Goal: Task Accomplishment & Management: Use online tool/utility

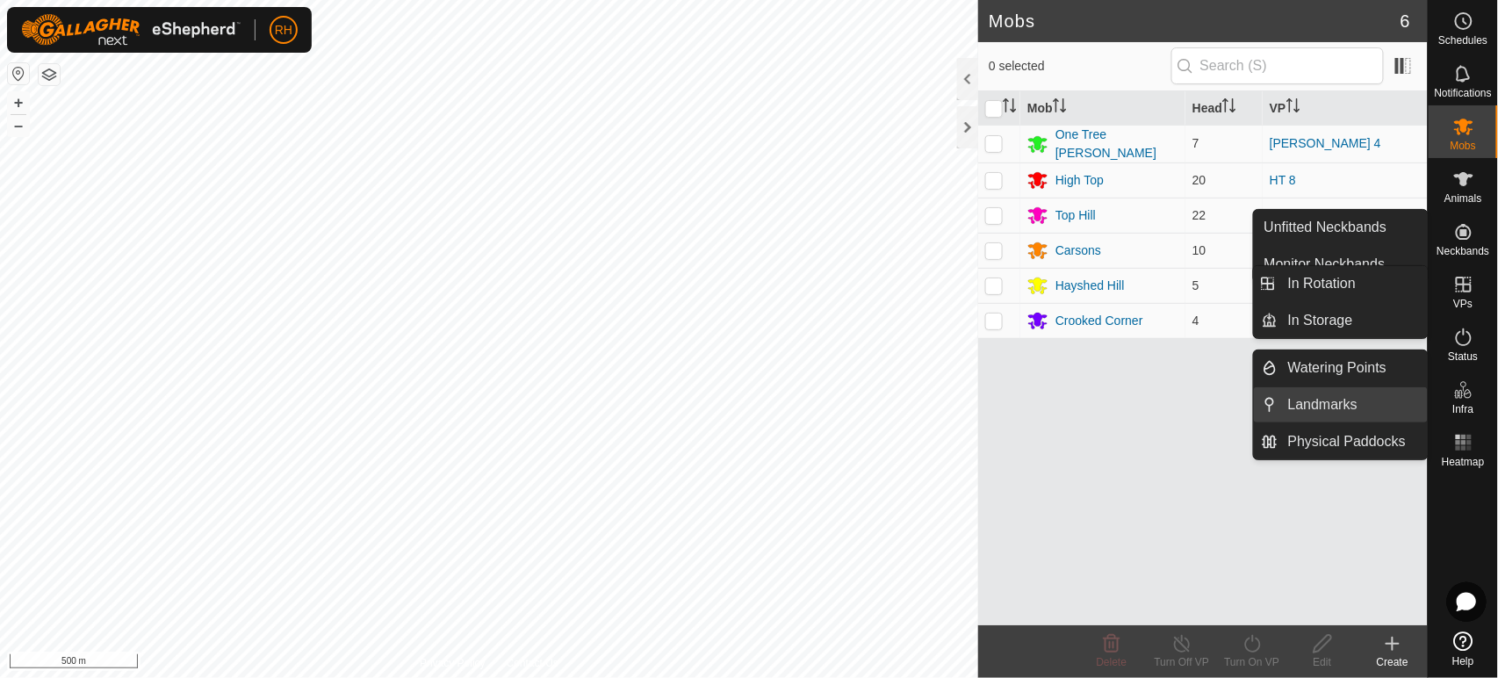
click at [1354, 409] on link "Landmarks" at bounding box center [1352, 404] width 150 height 35
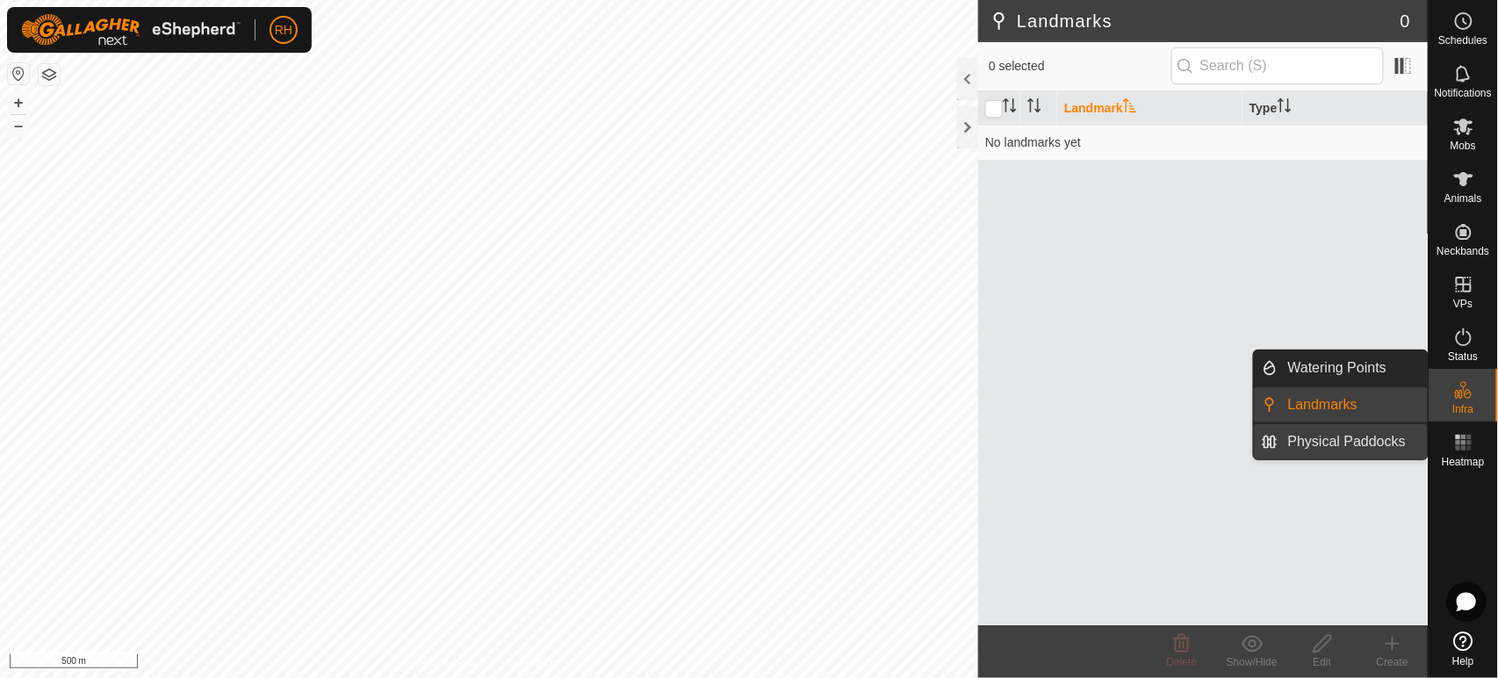
click at [1374, 441] on link "Physical Paddocks" at bounding box center [1352, 441] width 150 height 35
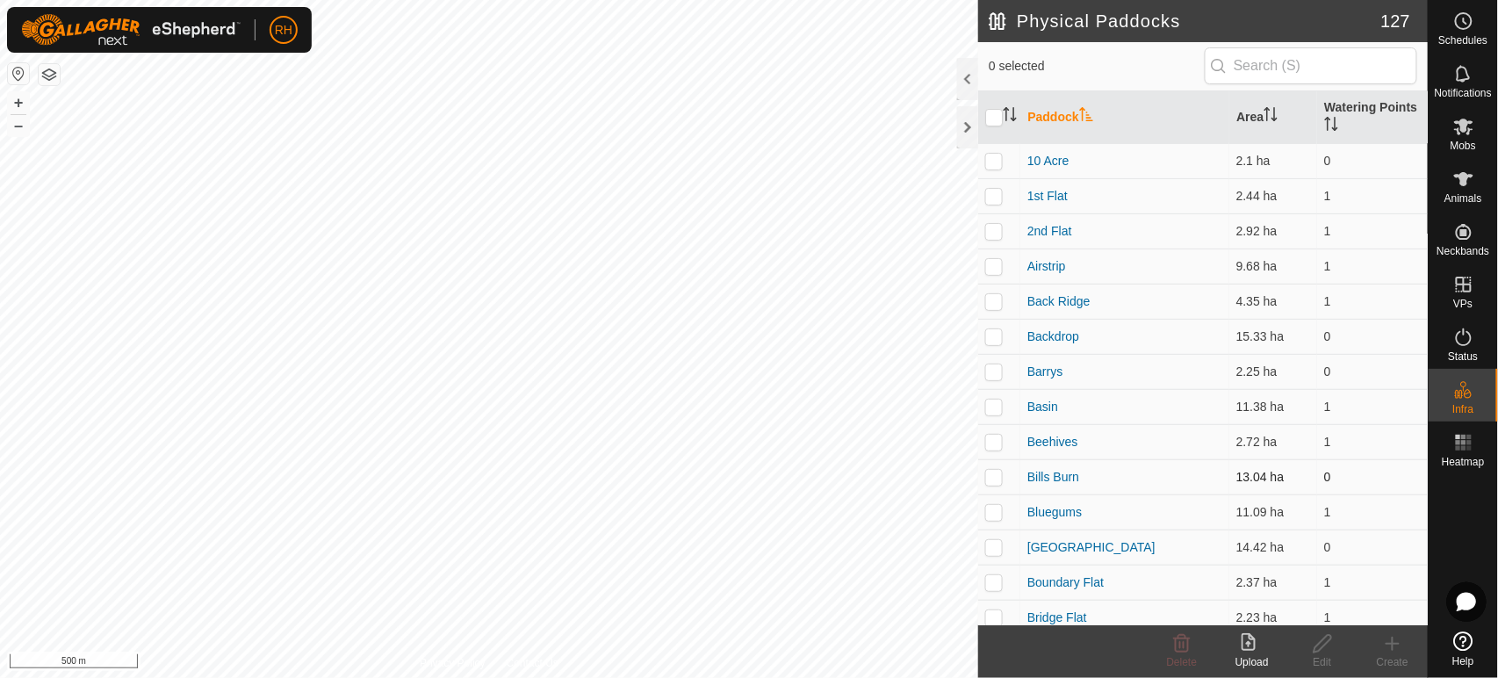
click at [1137, 469] on td "Bills Burn" at bounding box center [1124, 476] width 209 height 35
click at [1246, 644] on icon at bounding box center [1251, 643] width 21 height 21
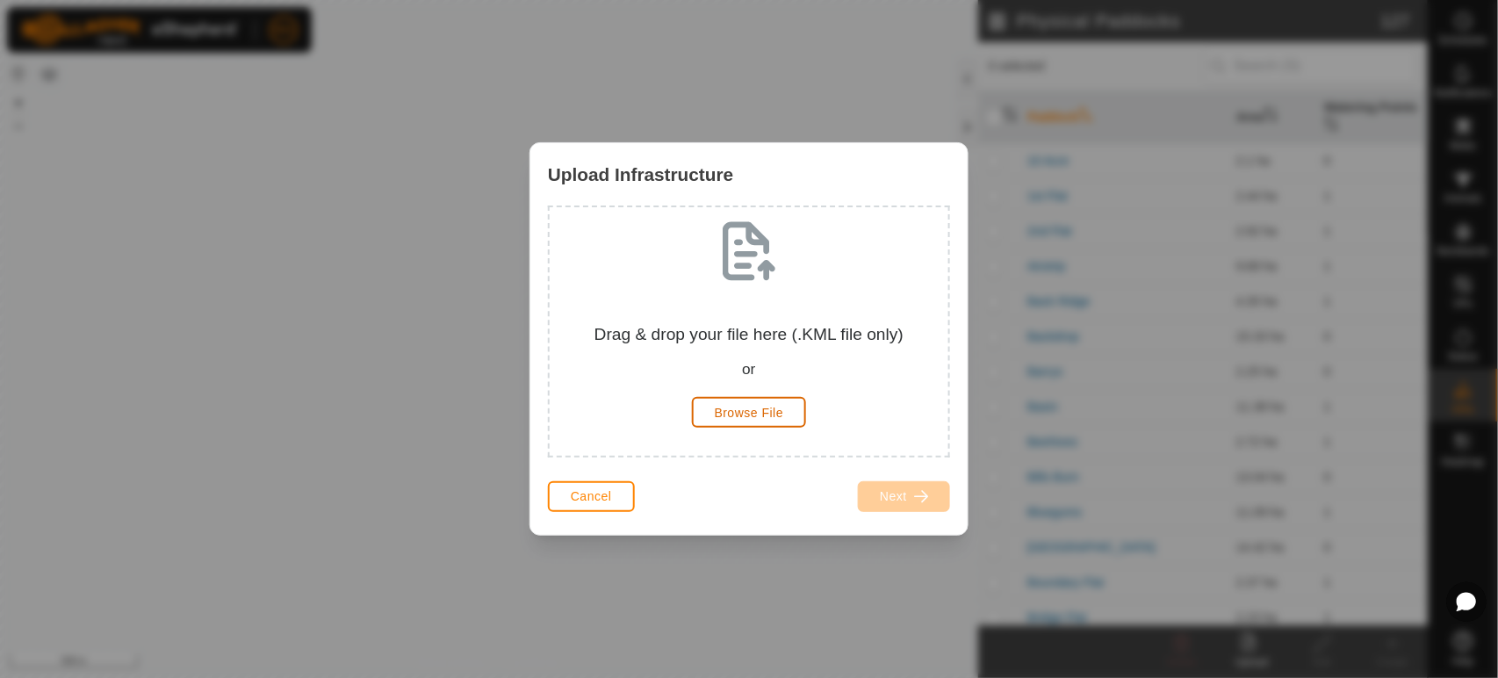
click at [763, 417] on span "Browse File" at bounding box center [749, 413] width 69 height 14
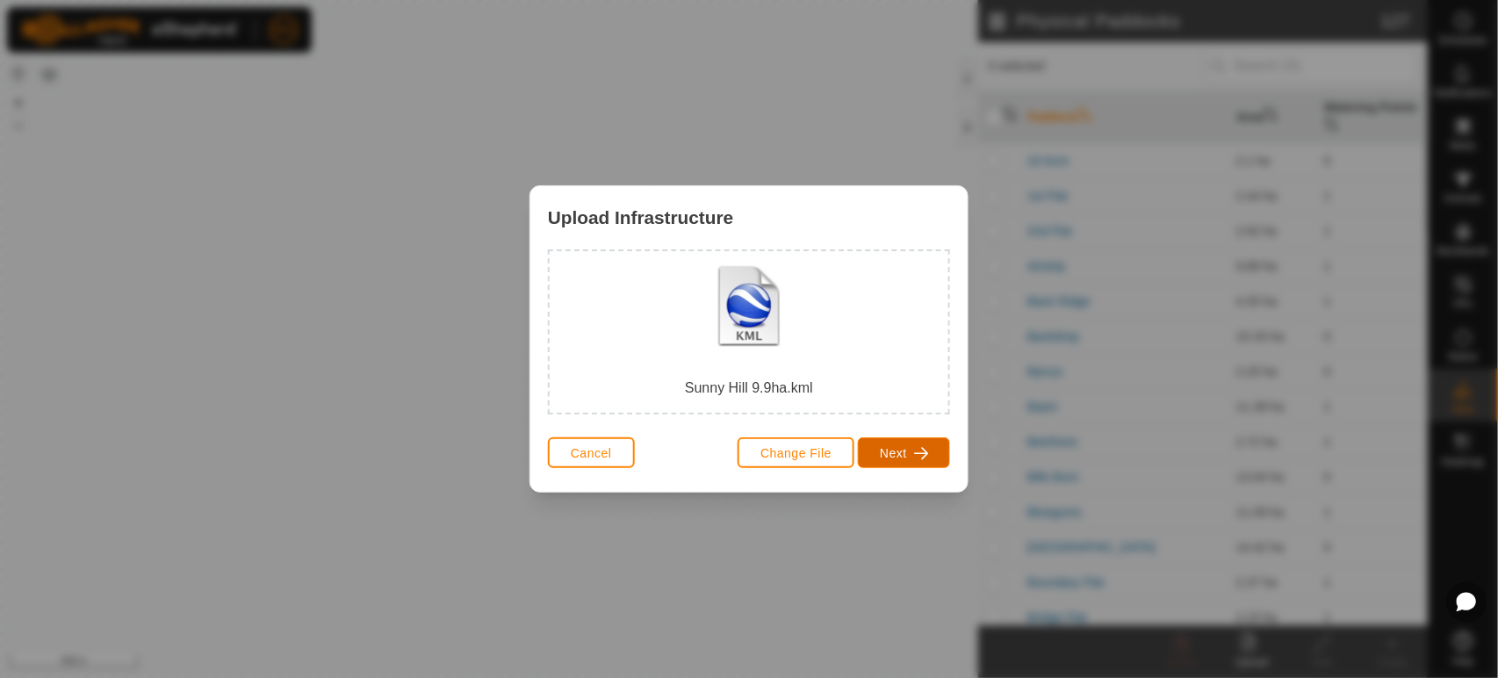
click at [918, 456] on span "button" at bounding box center [921, 453] width 14 height 14
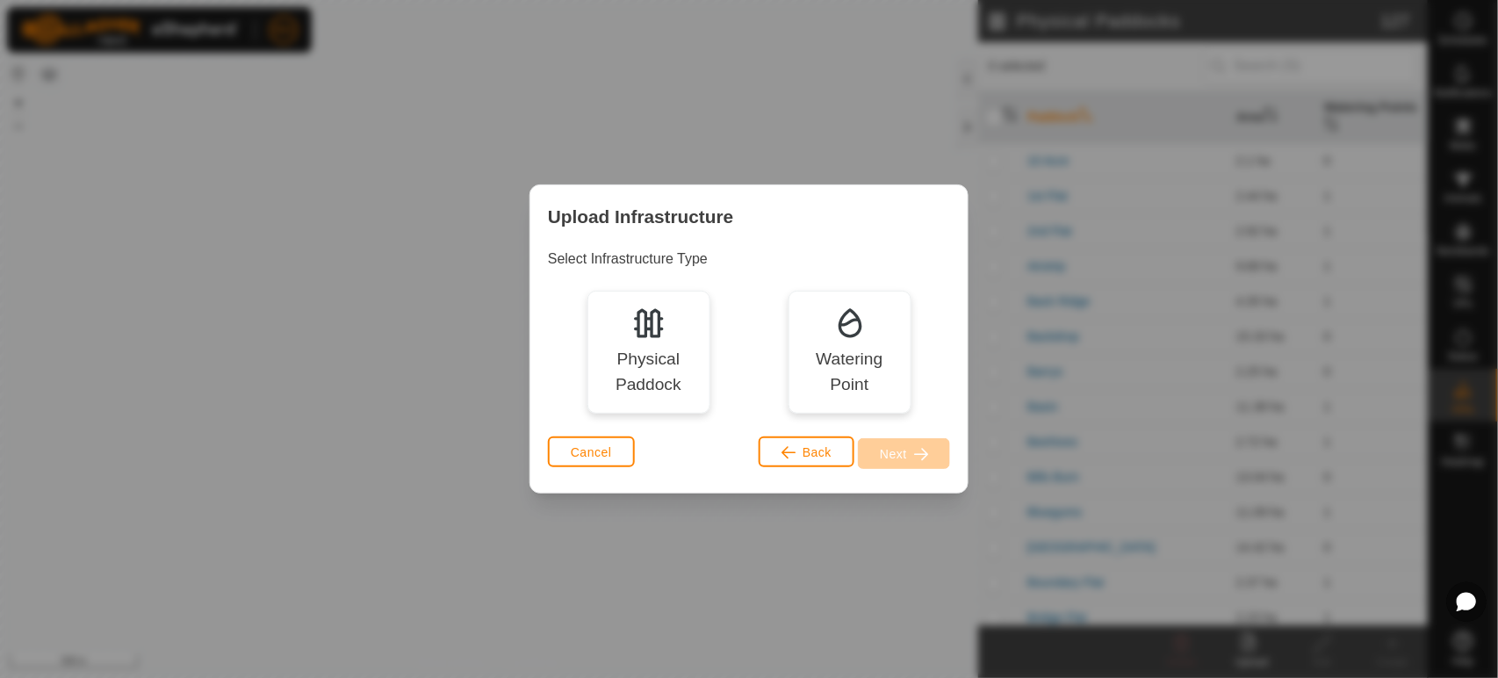
click at [652, 340] on img at bounding box center [648, 322] width 35 height 35
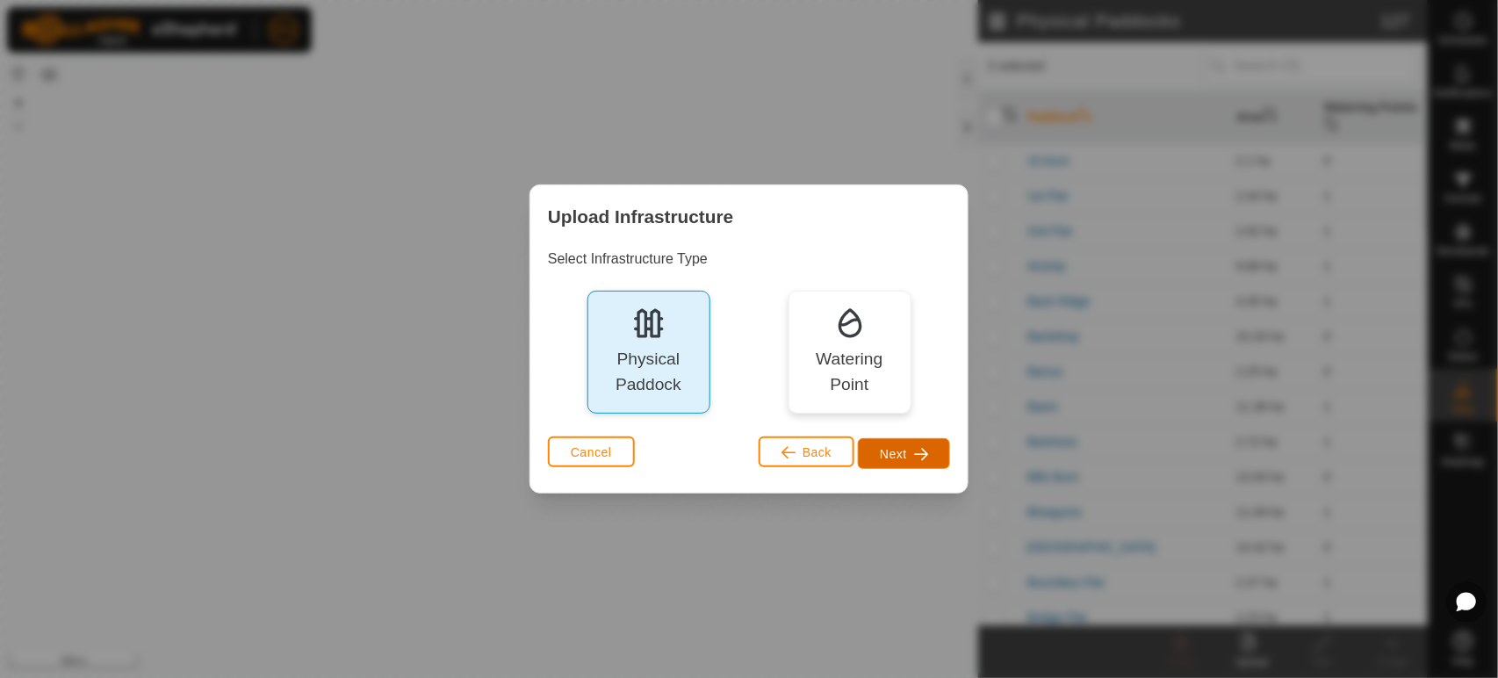
click at [904, 451] on span "Next" at bounding box center [893, 454] width 27 height 14
click at [904, 451] on div "Upload Infrastructure Select Infrastructure Type Physical Paddock Watering Poin…" at bounding box center [749, 339] width 1498 height 678
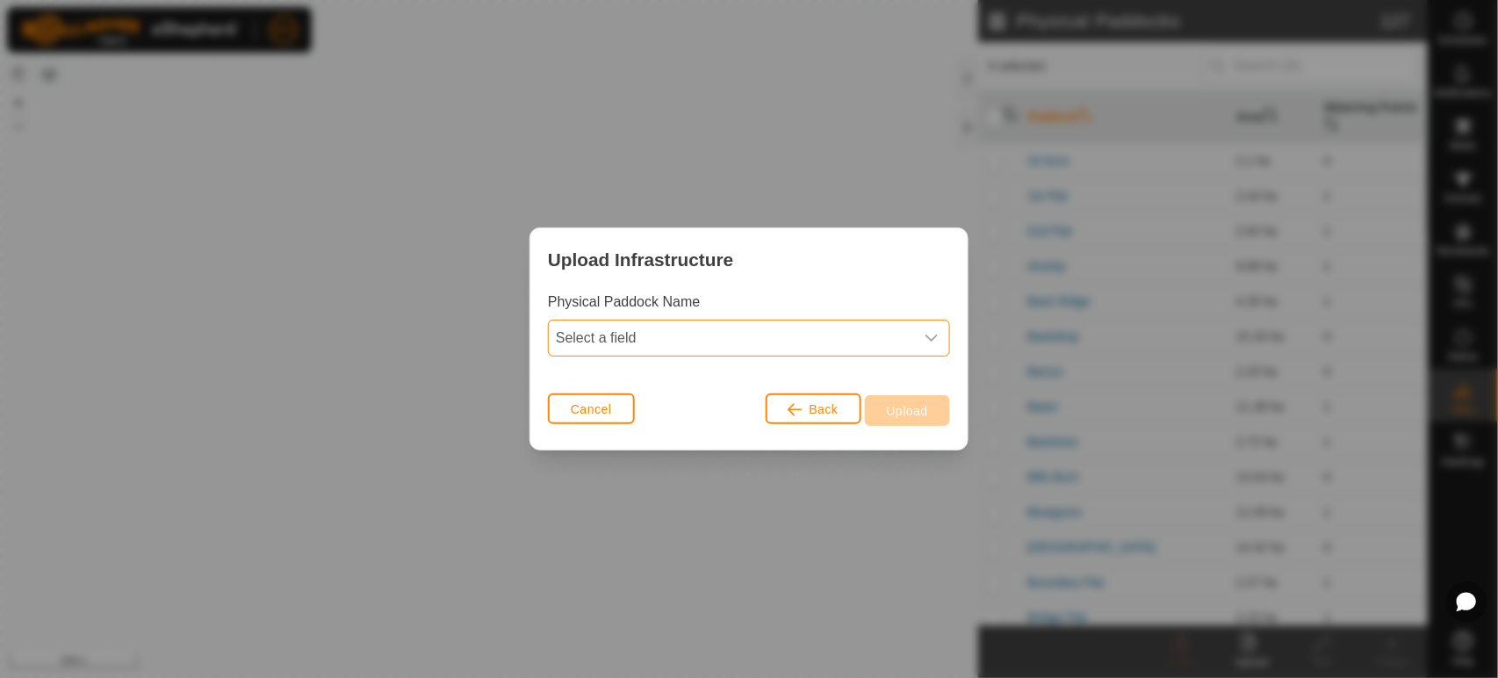
click at [715, 342] on span "Select a field" at bounding box center [731, 337] width 365 height 35
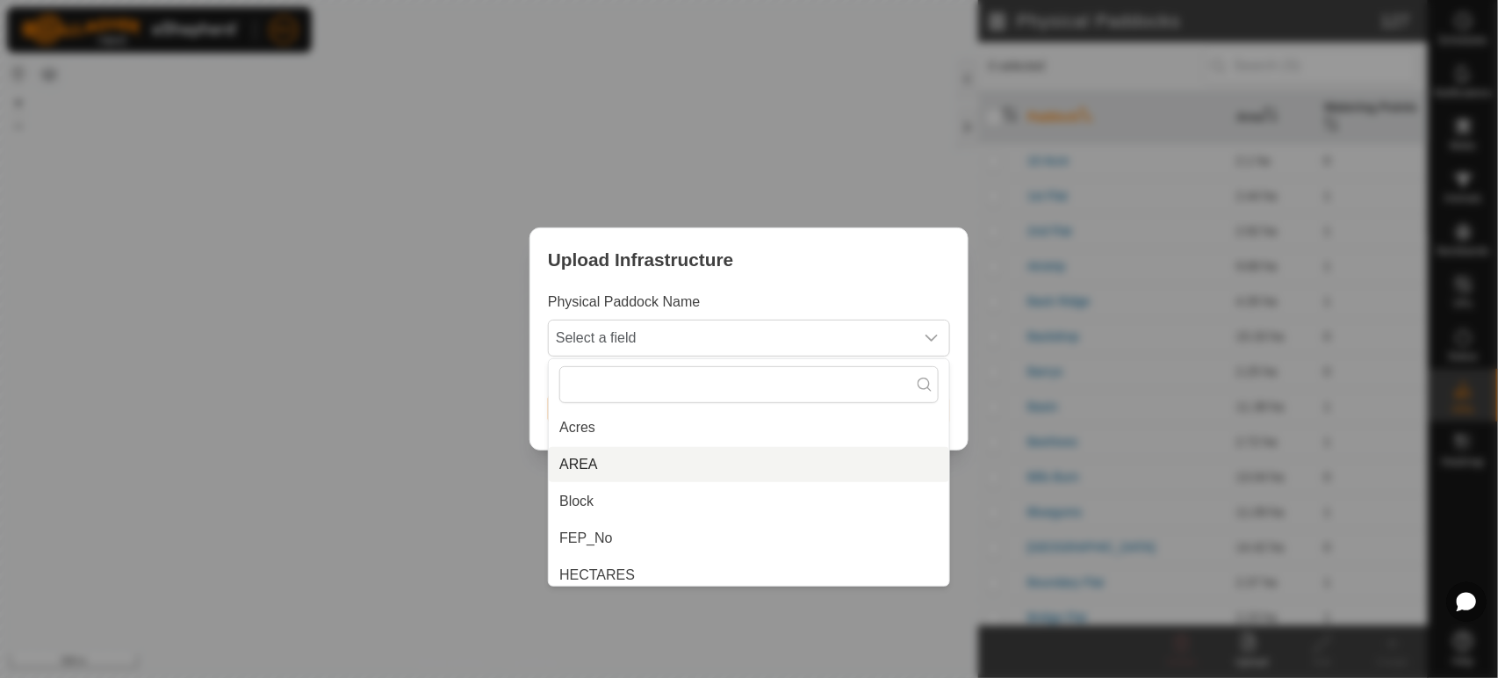
scroll to position [265, 0]
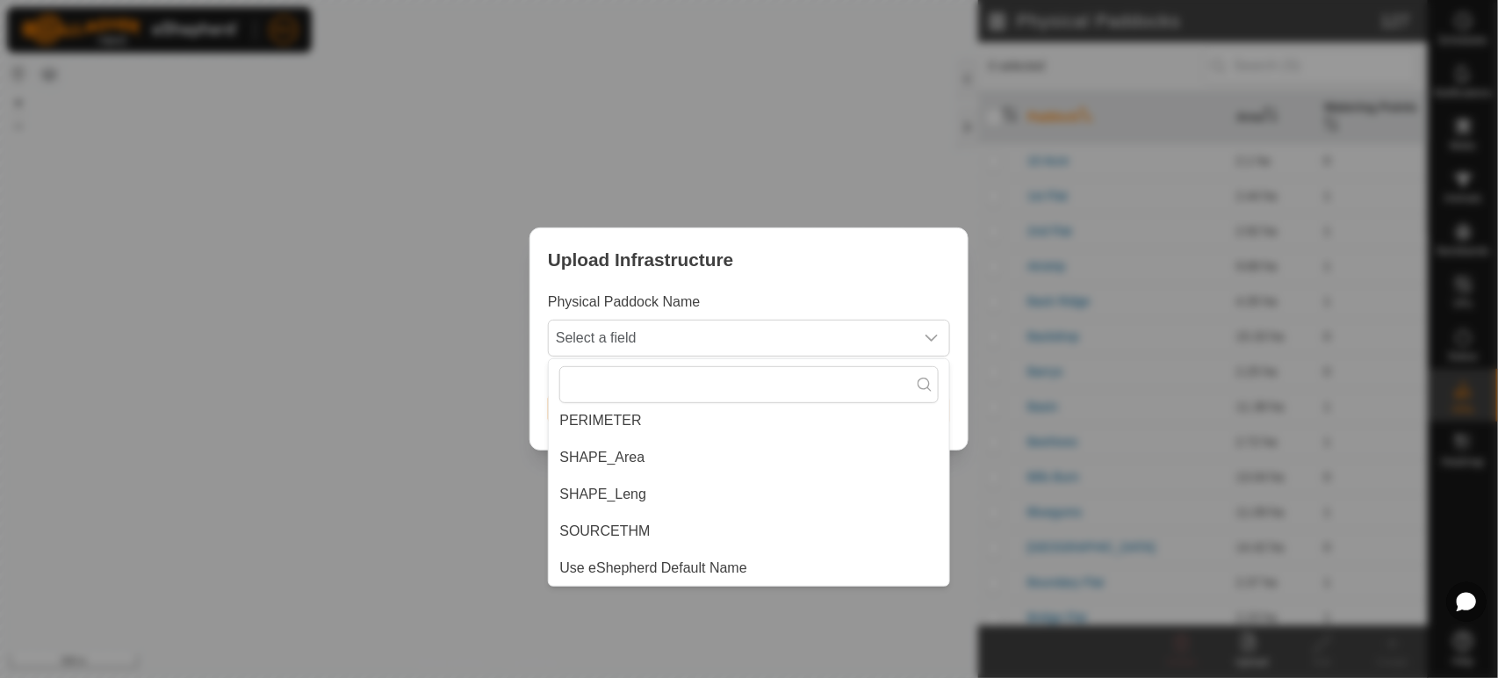
click at [681, 561] on li "Use eShepherd Default Name" at bounding box center [749, 567] width 400 height 35
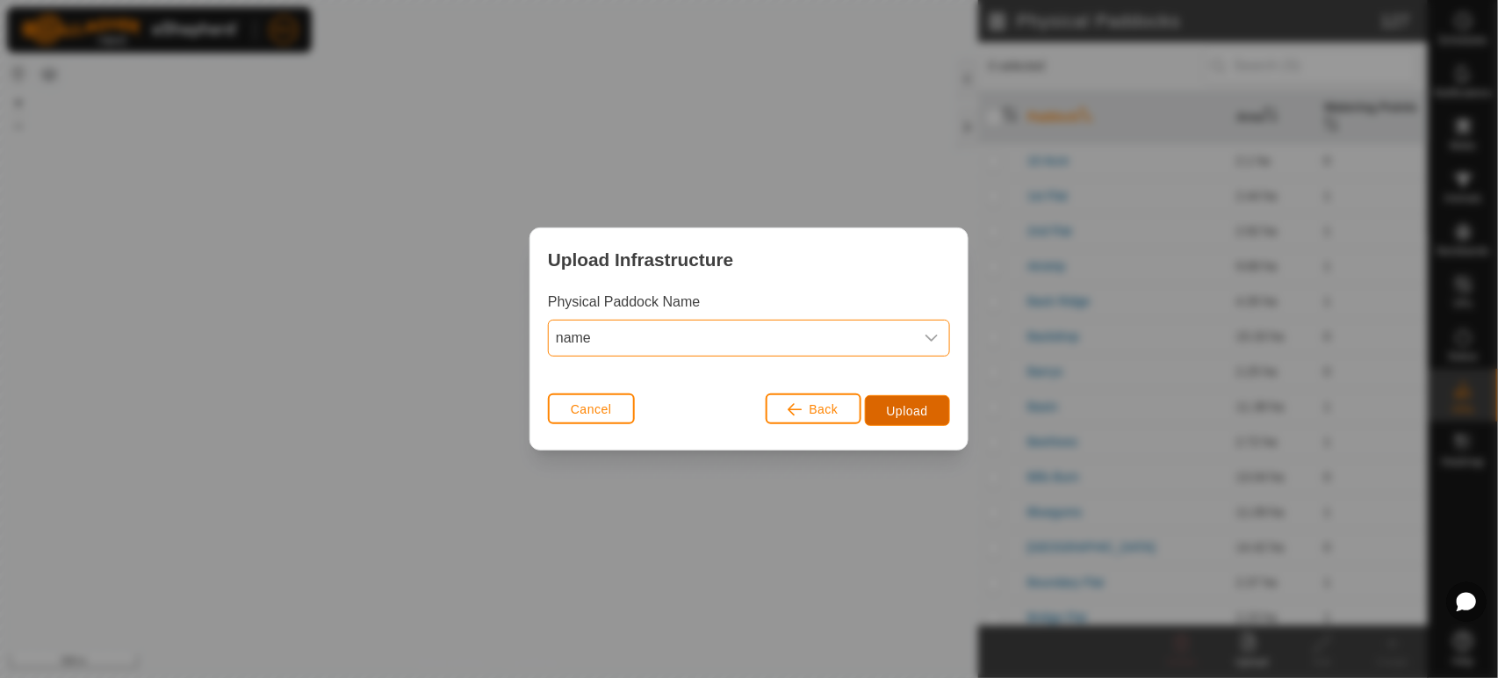
click at [911, 413] on span "Upload" at bounding box center [907, 411] width 41 height 14
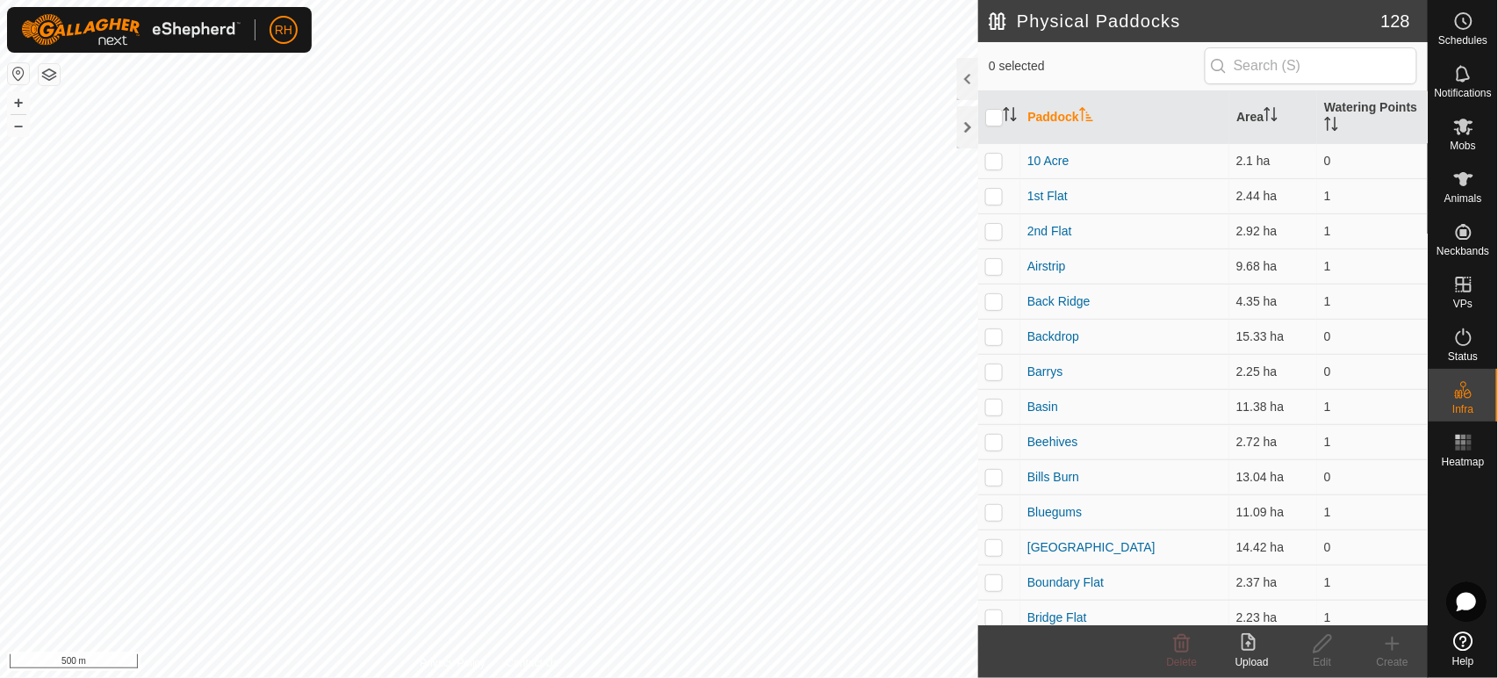
click at [1247, 651] on icon at bounding box center [1251, 643] width 21 height 21
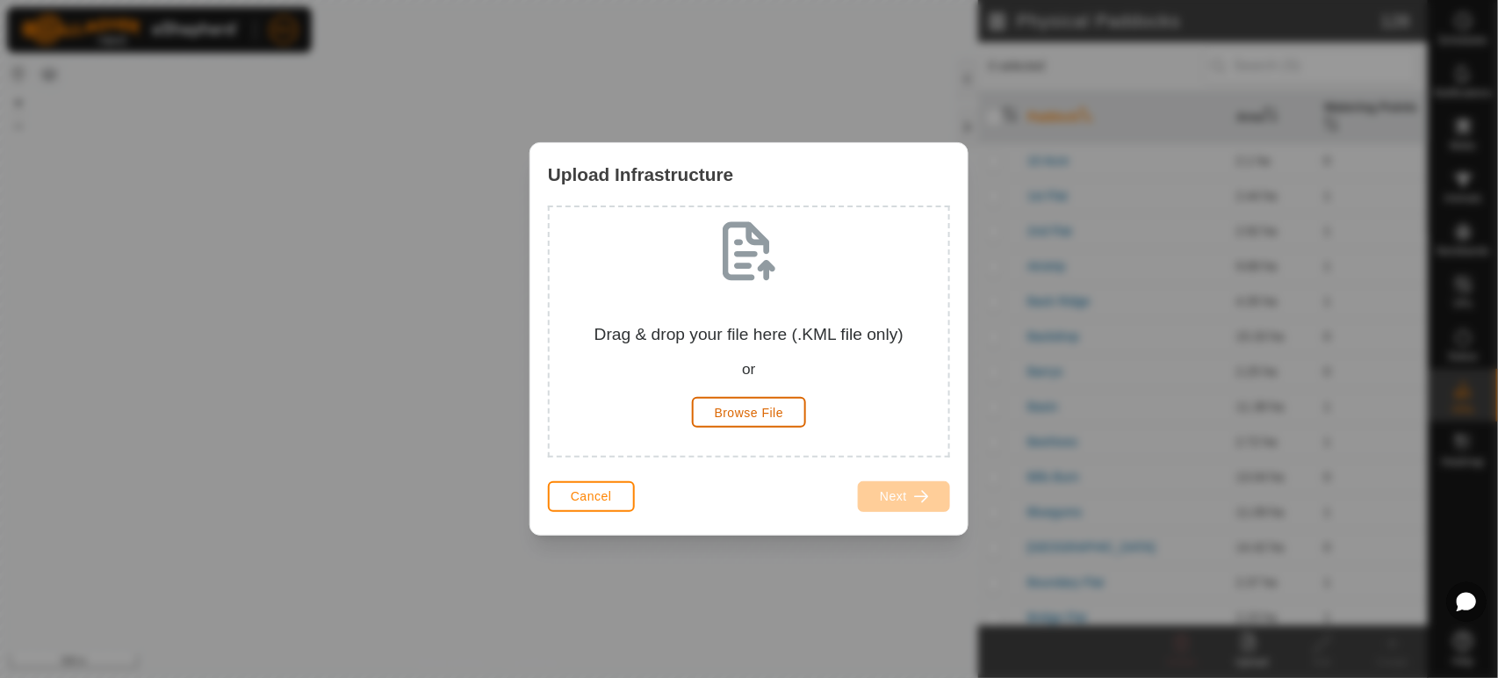
click at [751, 409] on span "Browse File" at bounding box center [749, 413] width 69 height 14
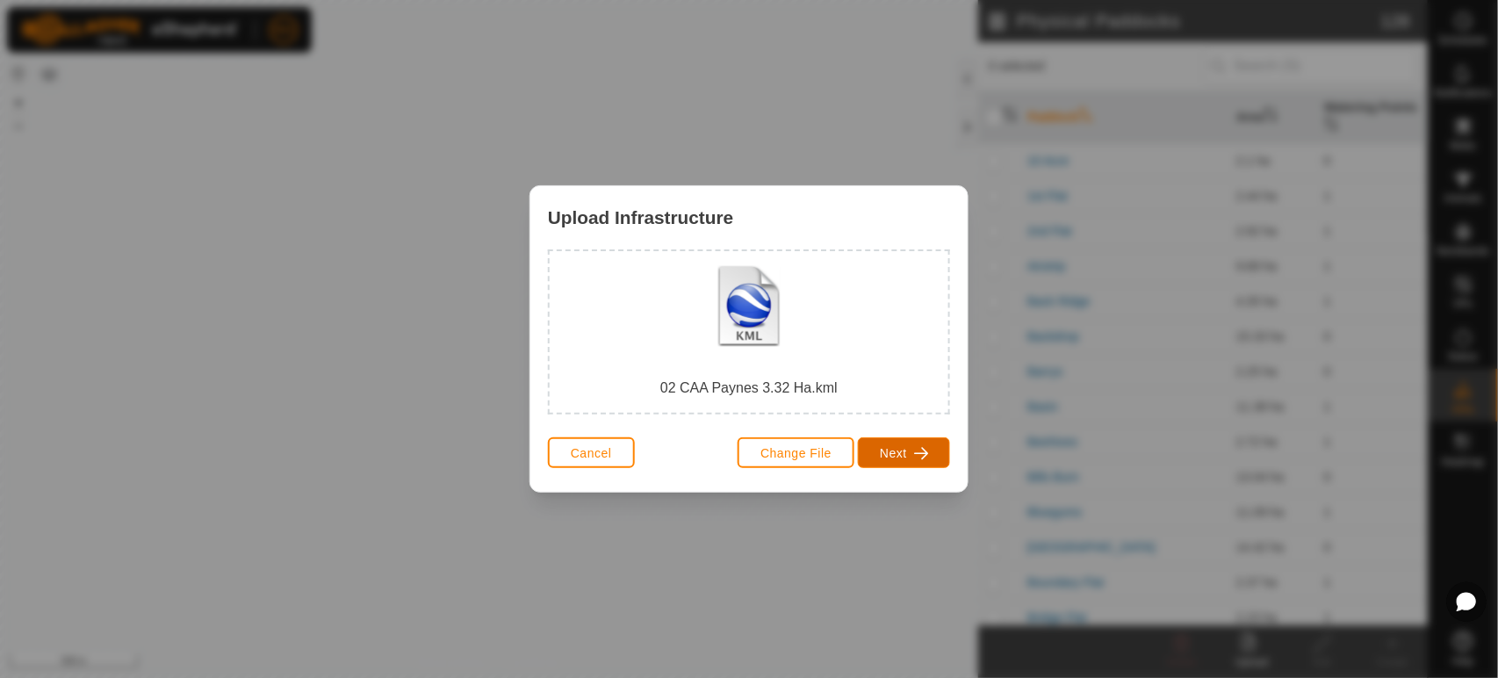
click at [907, 457] on button "Next" at bounding box center [904, 452] width 92 height 31
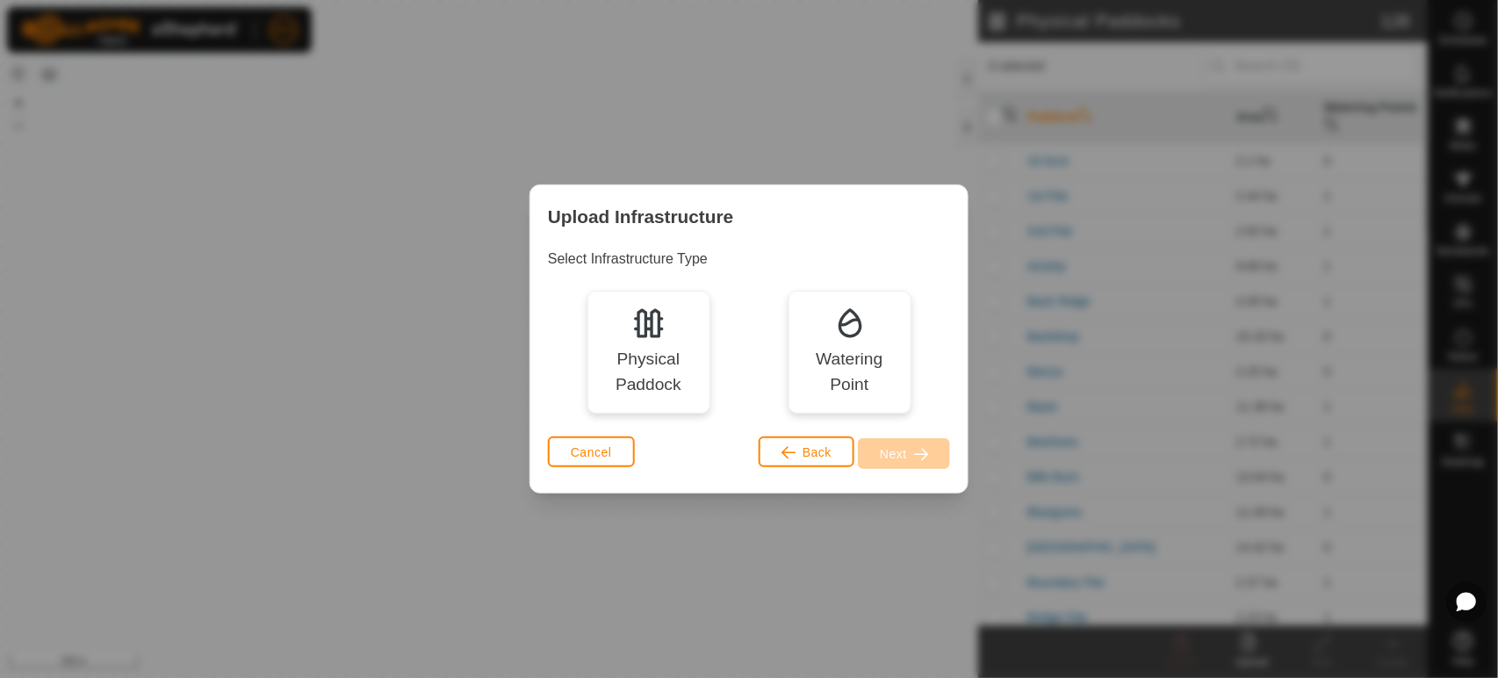
click at [647, 359] on div "Physical Paddock" at bounding box center [648, 372] width 97 height 51
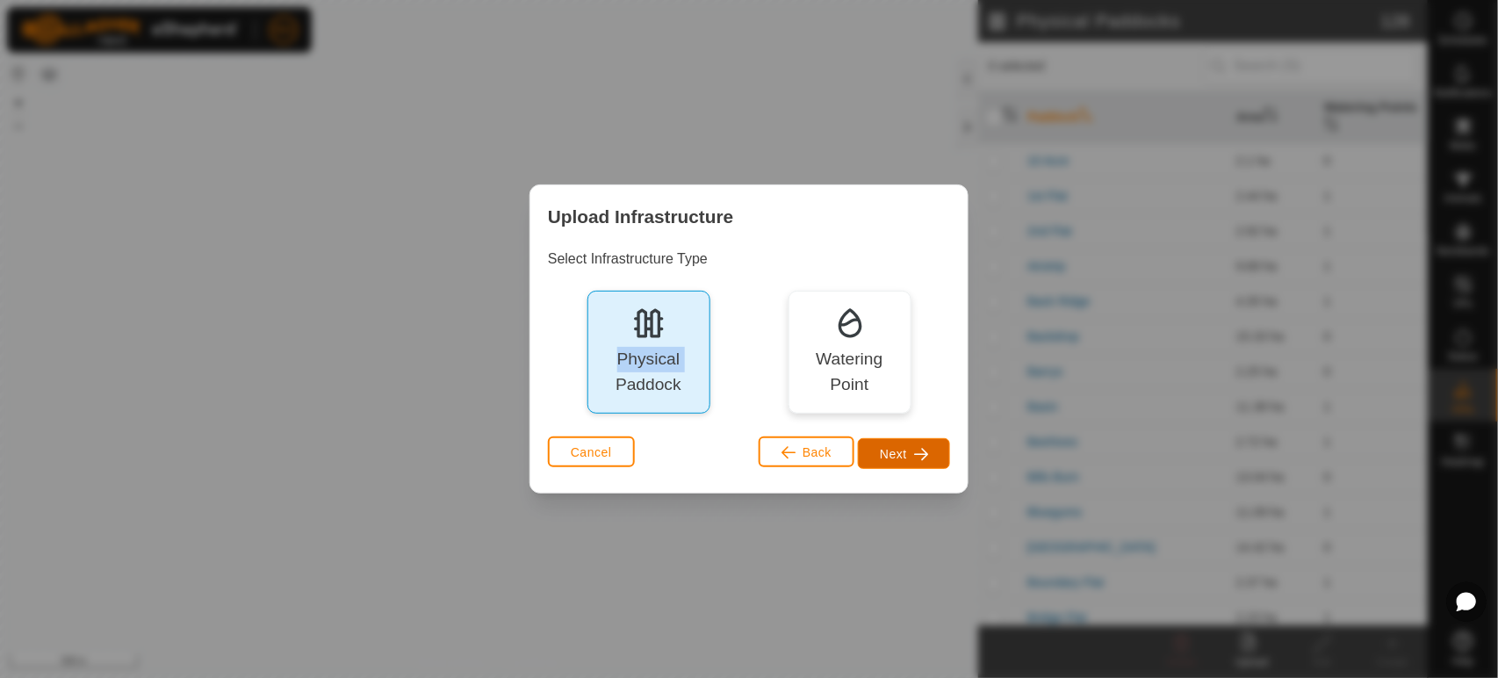
click at [895, 451] on span "Next" at bounding box center [893, 454] width 27 height 14
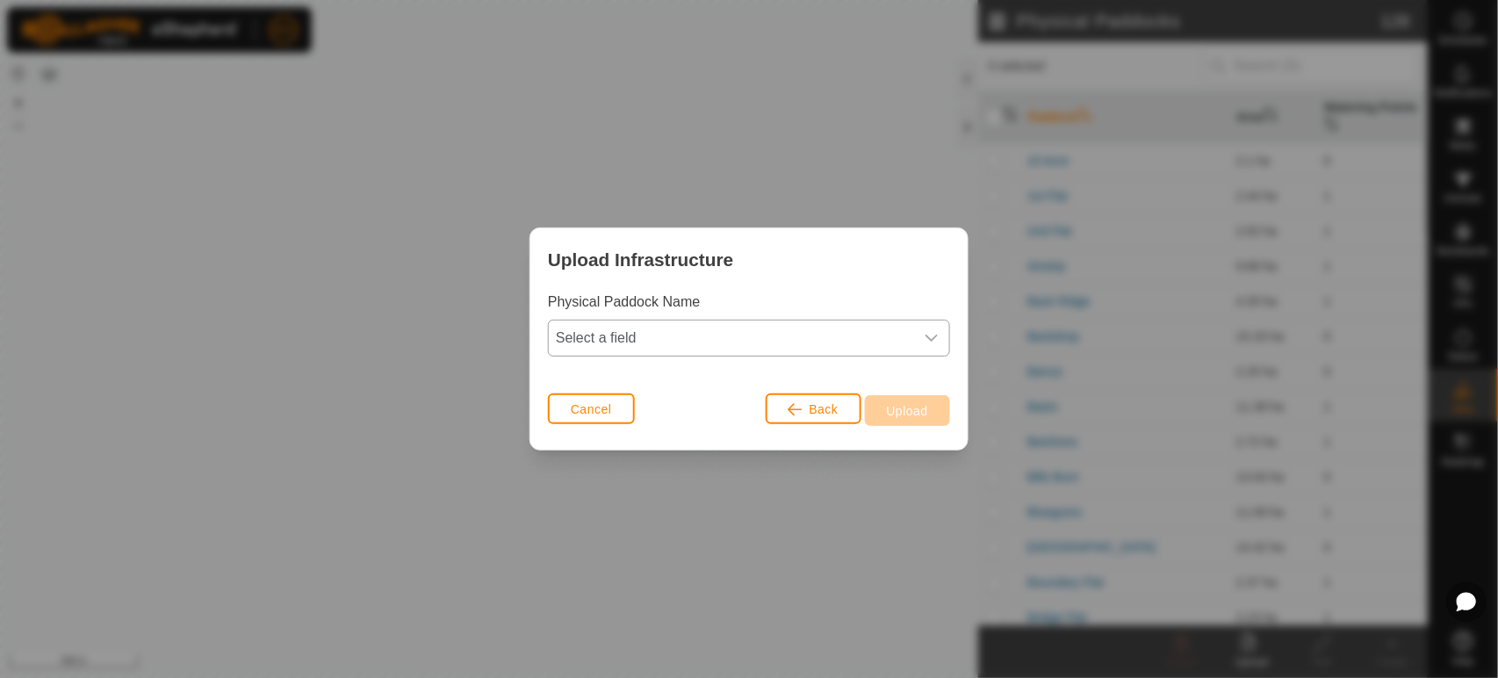
click at [815, 342] on span "Select a field" at bounding box center [731, 337] width 365 height 35
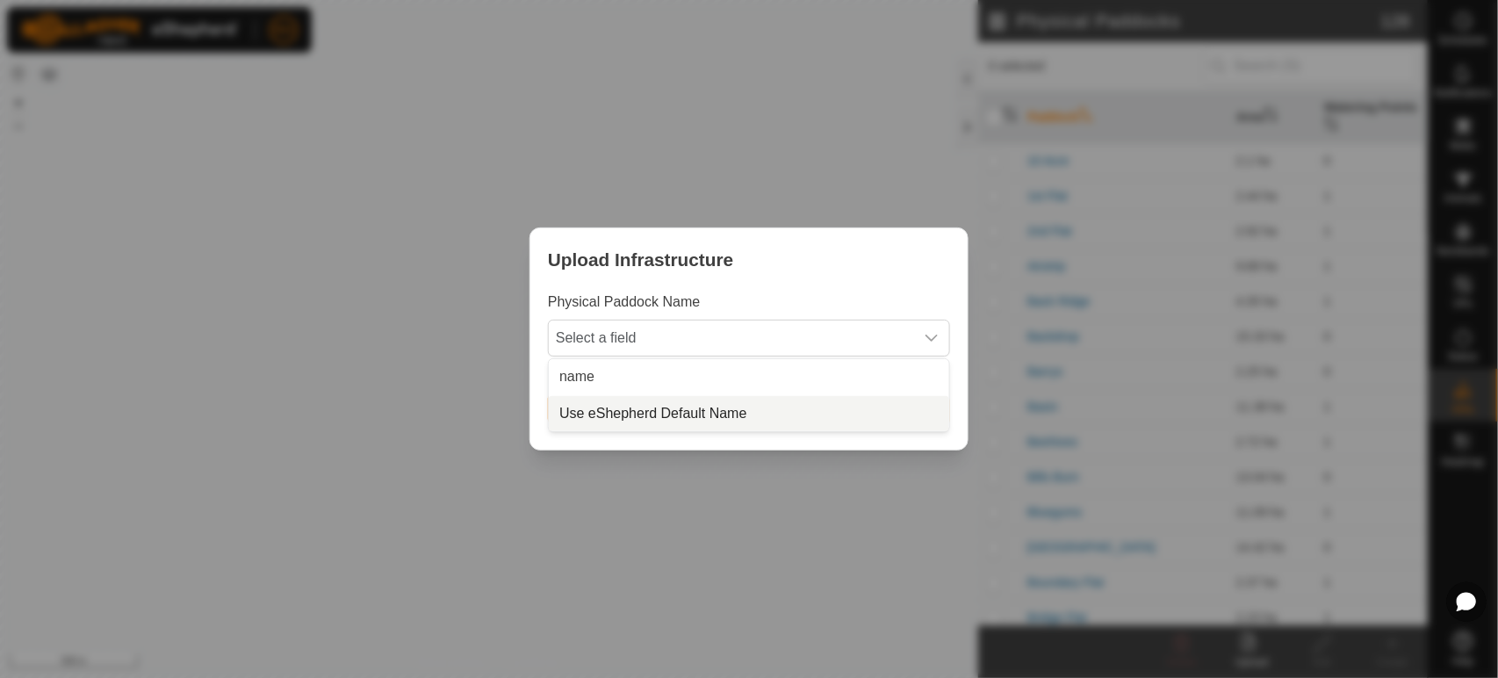
click at [734, 416] on li "Use eShepherd Default Name" at bounding box center [749, 413] width 400 height 35
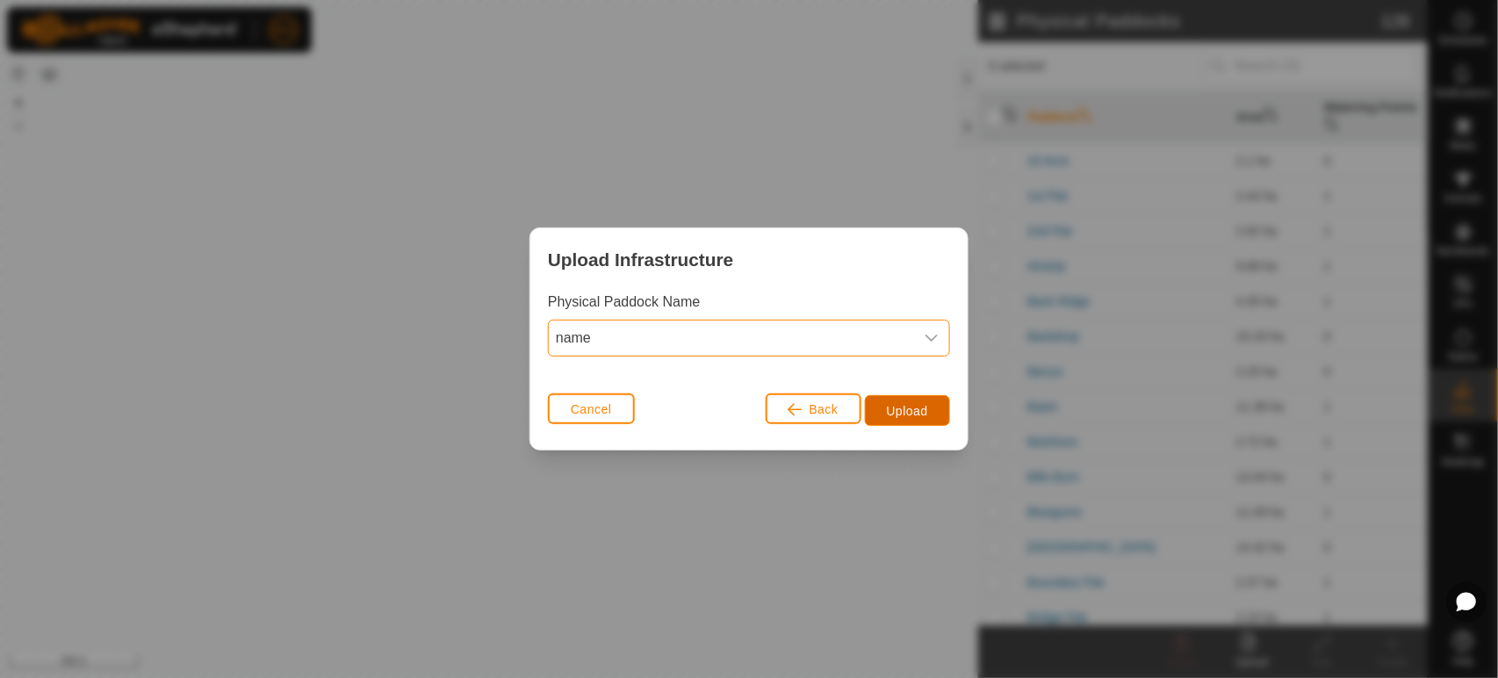
click at [902, 416] on span "Upload" at bounding box center [907, 411] width 41 height 14
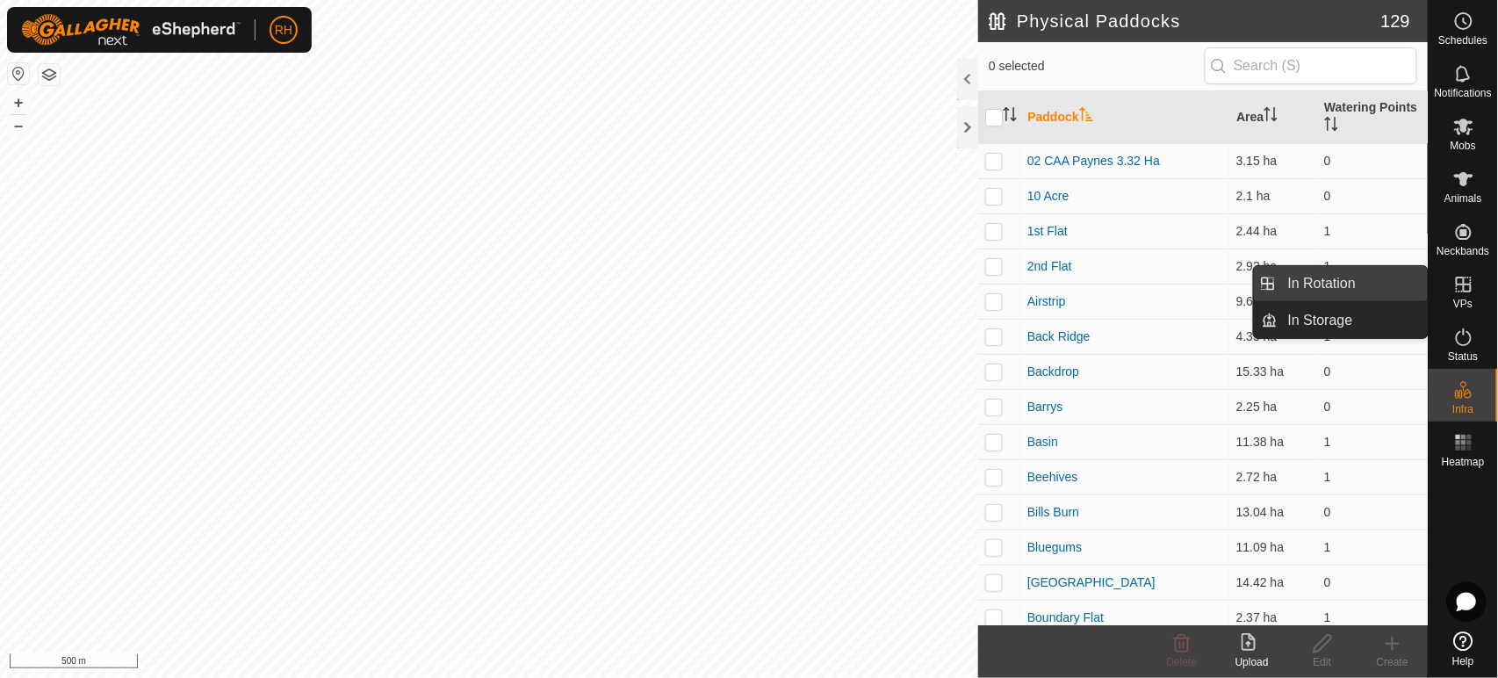
click at [1342, 290] on link "In Rotation" at bounding box center [1352, 283] width 150 height 35
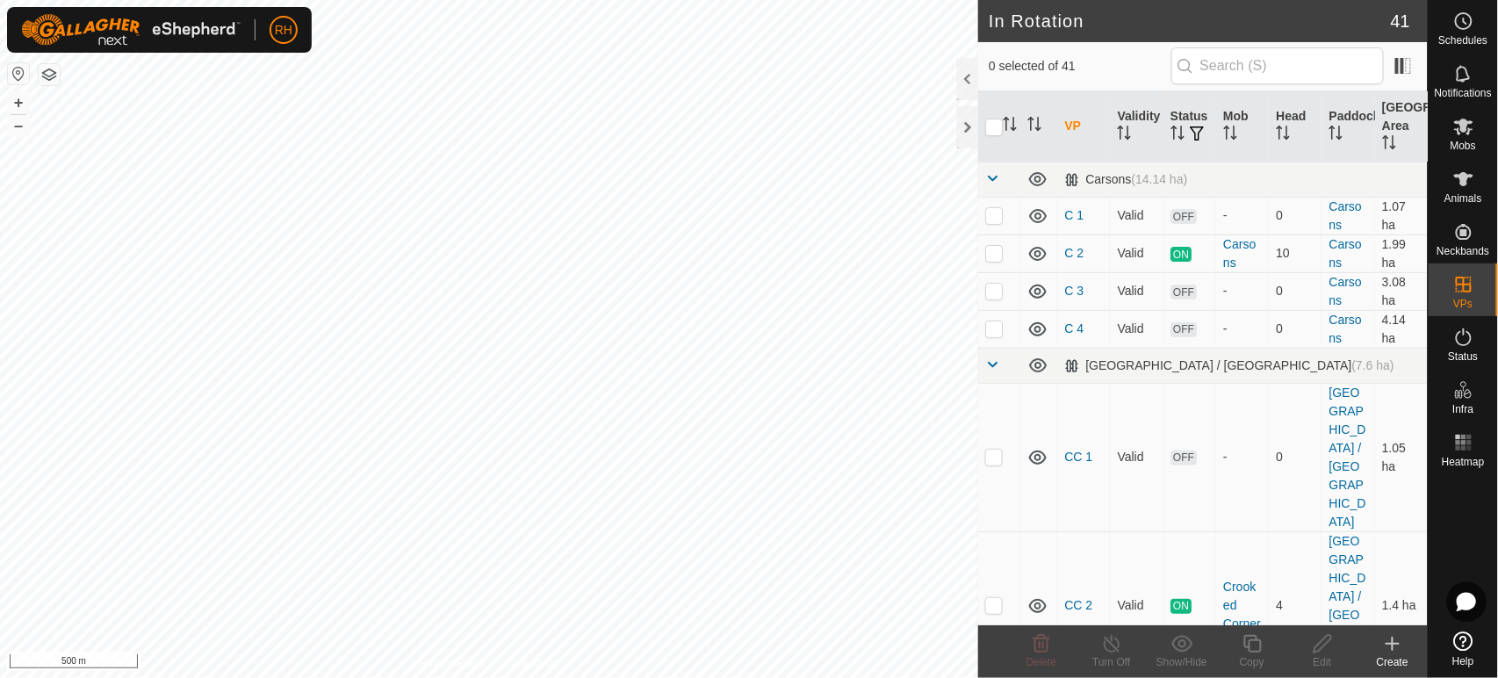
click at [1394, 641] on icon at bounding box center [1392, 643] width 21 height 21
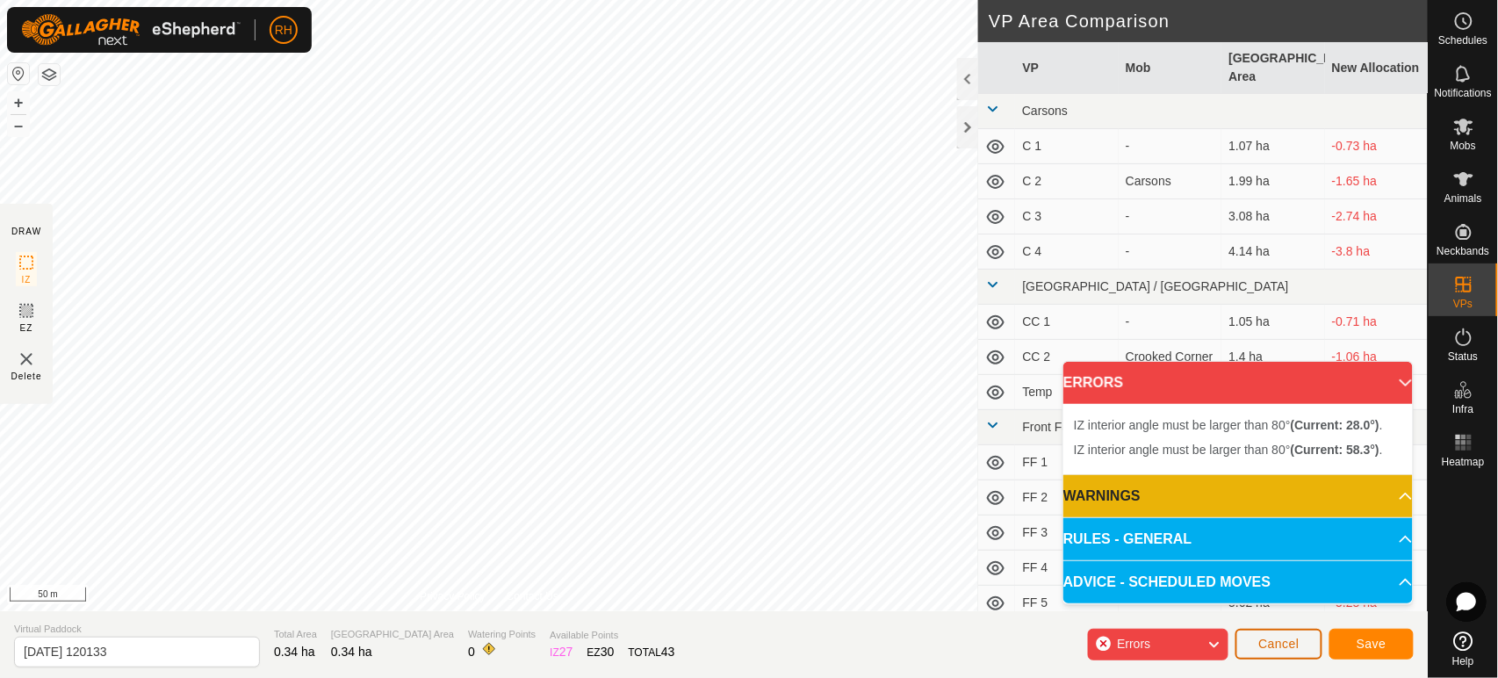
click at [1272, 636] on button "Cancel" at bounding box center [1278, 644] width 87 height 31
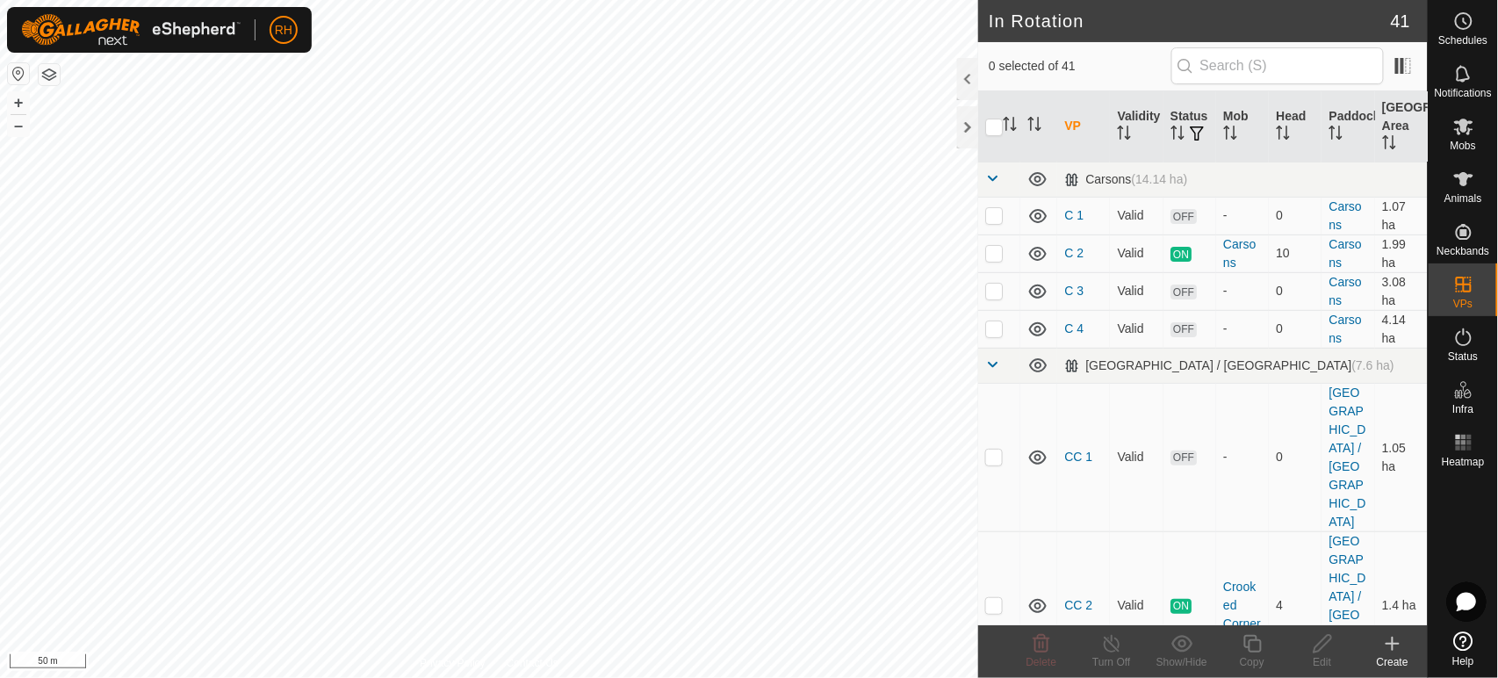
click at [1395, 642] on icon at bounding box center [1392, 643] width 21 height 21
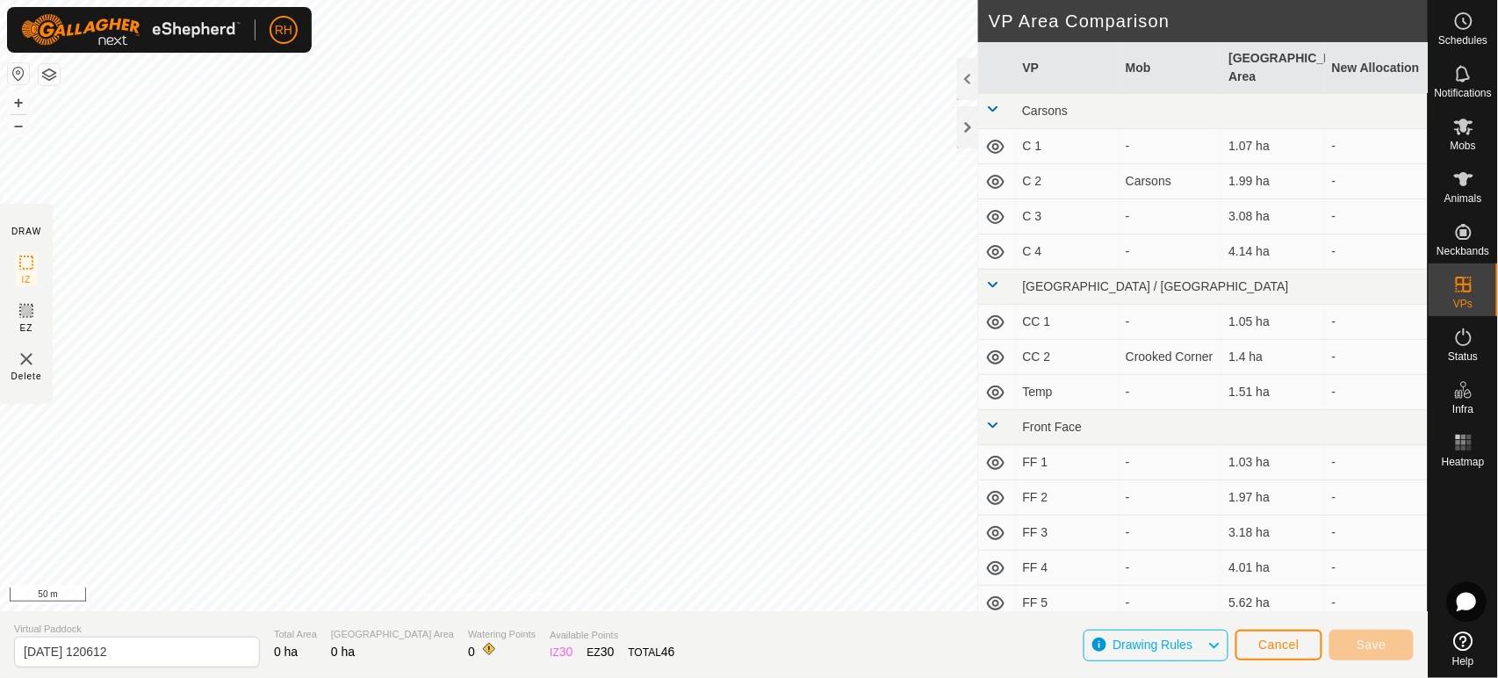
click at [1224, 662] on div "Drawing Rules Cancel Save" at bounding box center [1248, 644] width 330 height 42
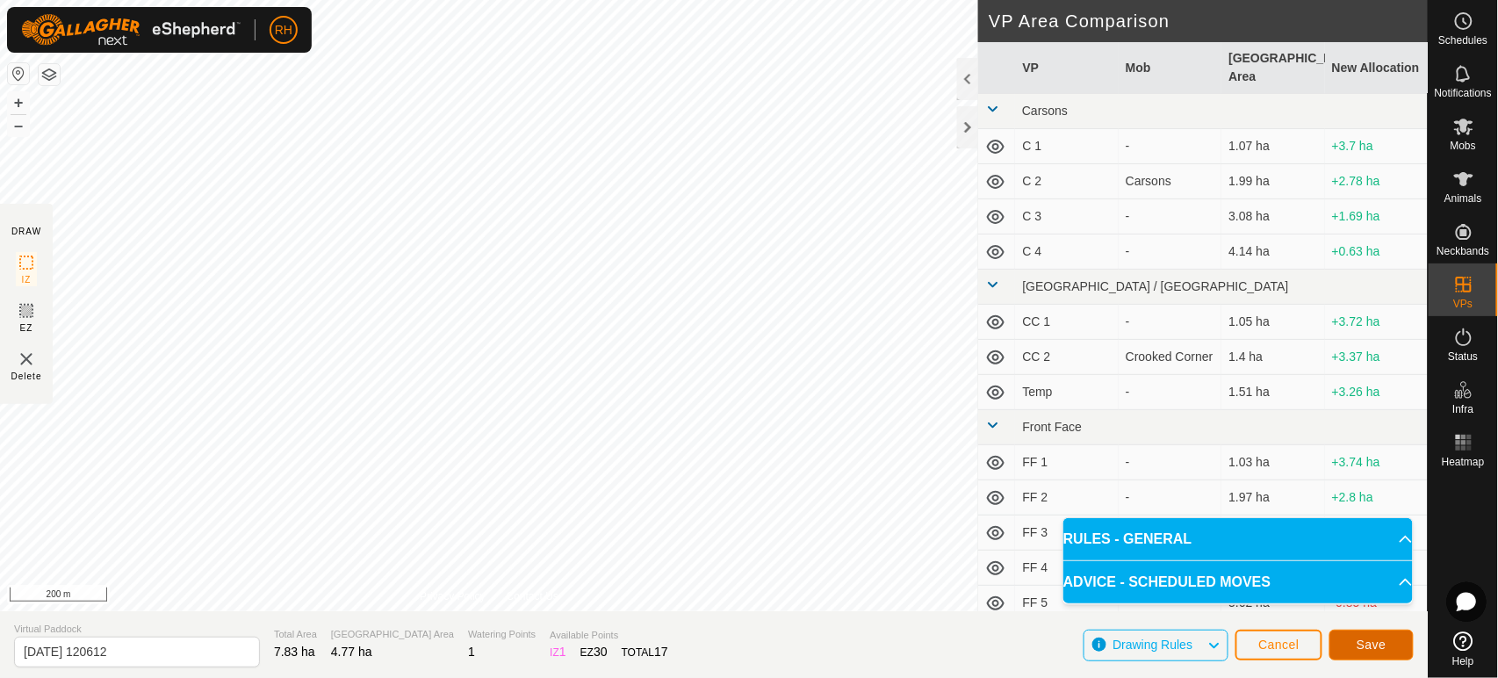
click at [1378, 641] on span "Save" at bounding box center [1371, 644] width 30 height 14
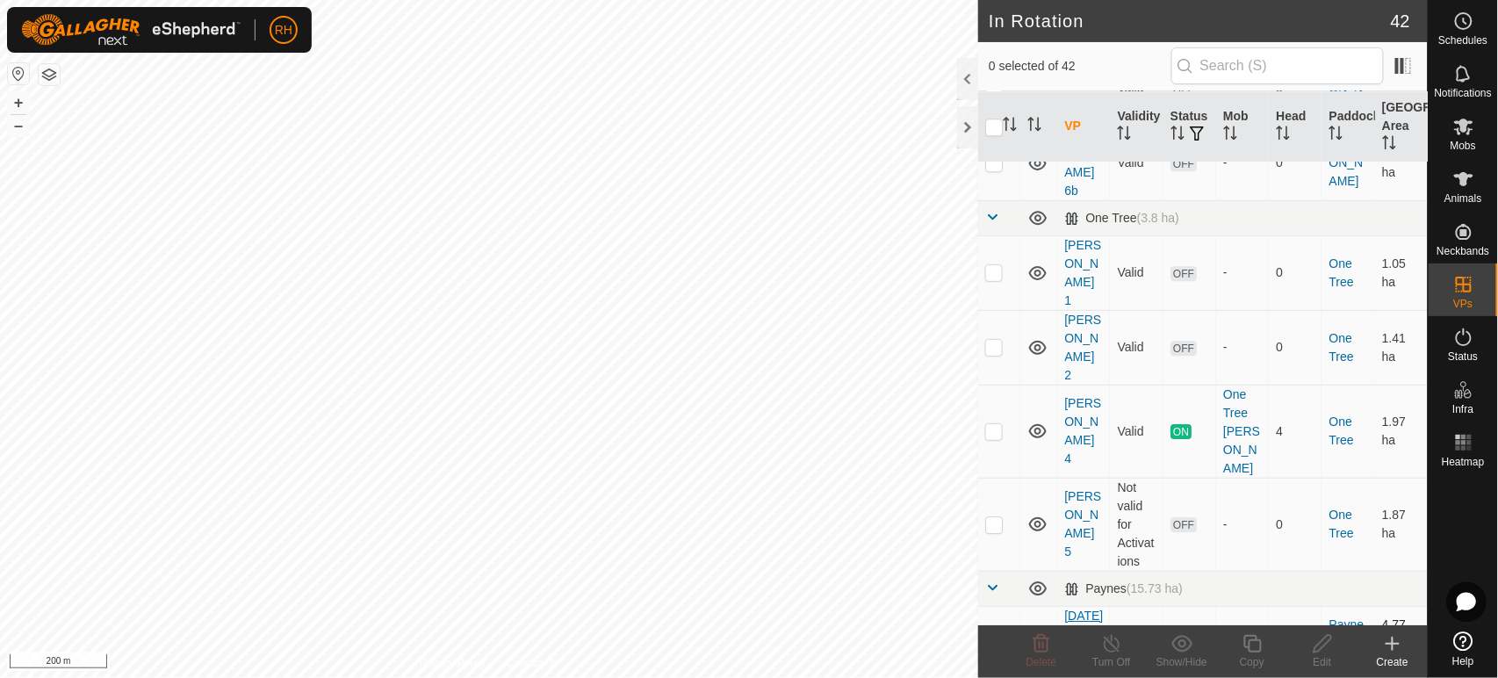
scroll to position [1657, 0]
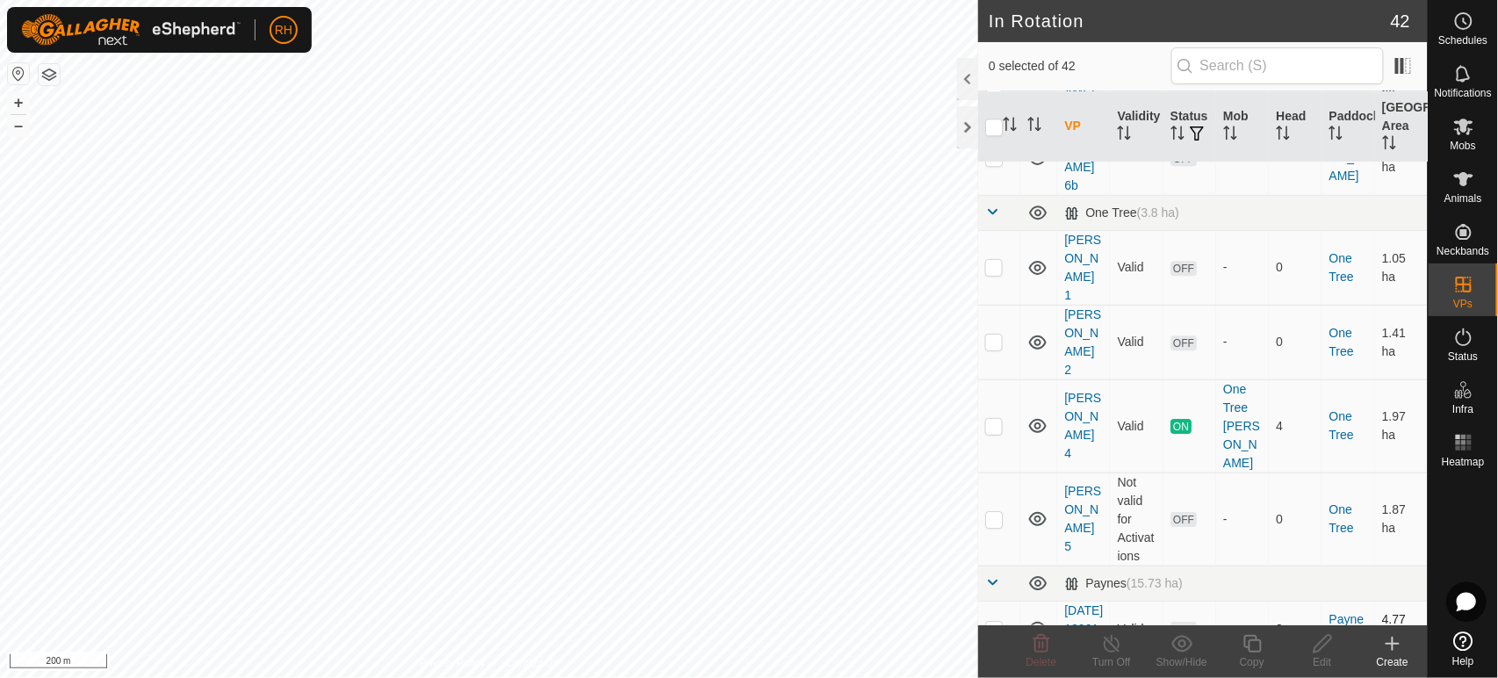
click at [994, 621] on p-checkbox at bounding box center [994, 628] width 18 height 14
checkbox input "true"
click at [1321, 643] on icon at bounding box center [1322, 643] width 22 height 21
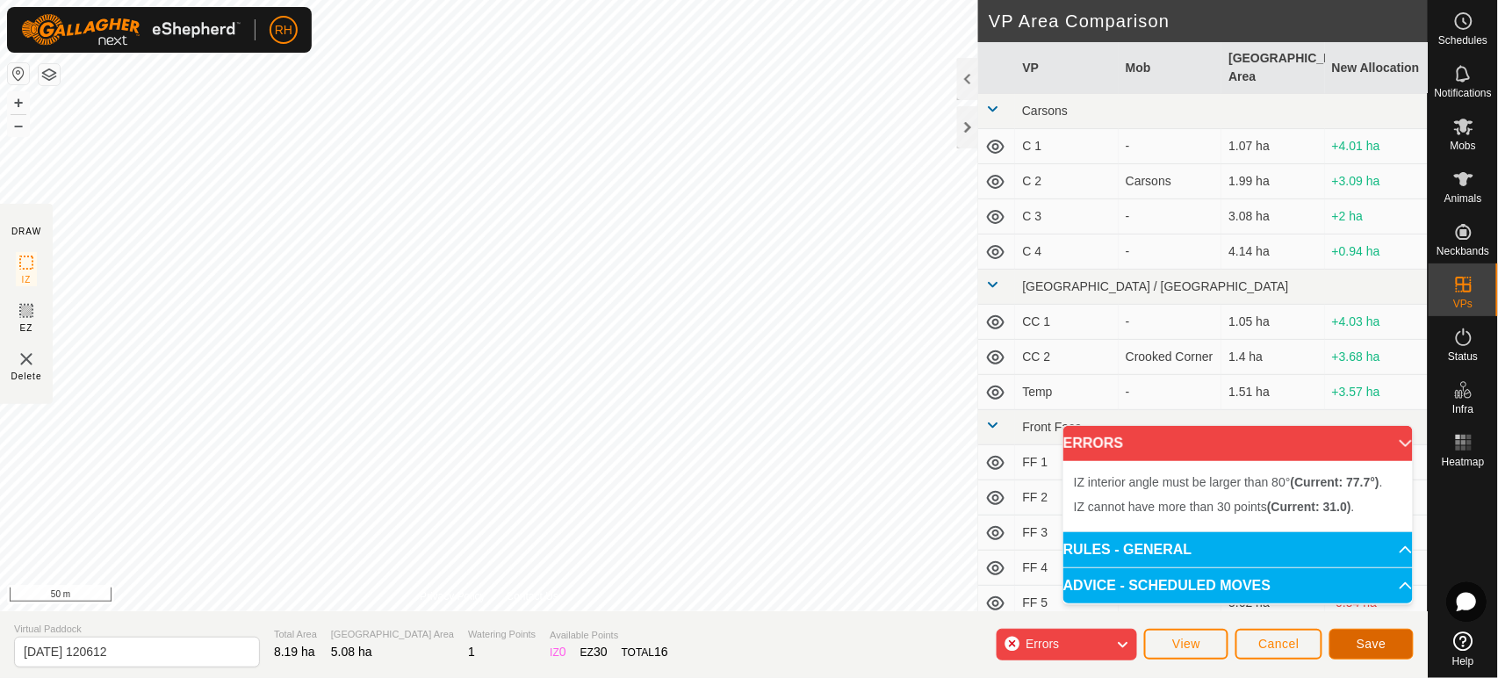
click at [1359, 644] on span "Save" at bounding box center [1371, 643] width 30 height 14
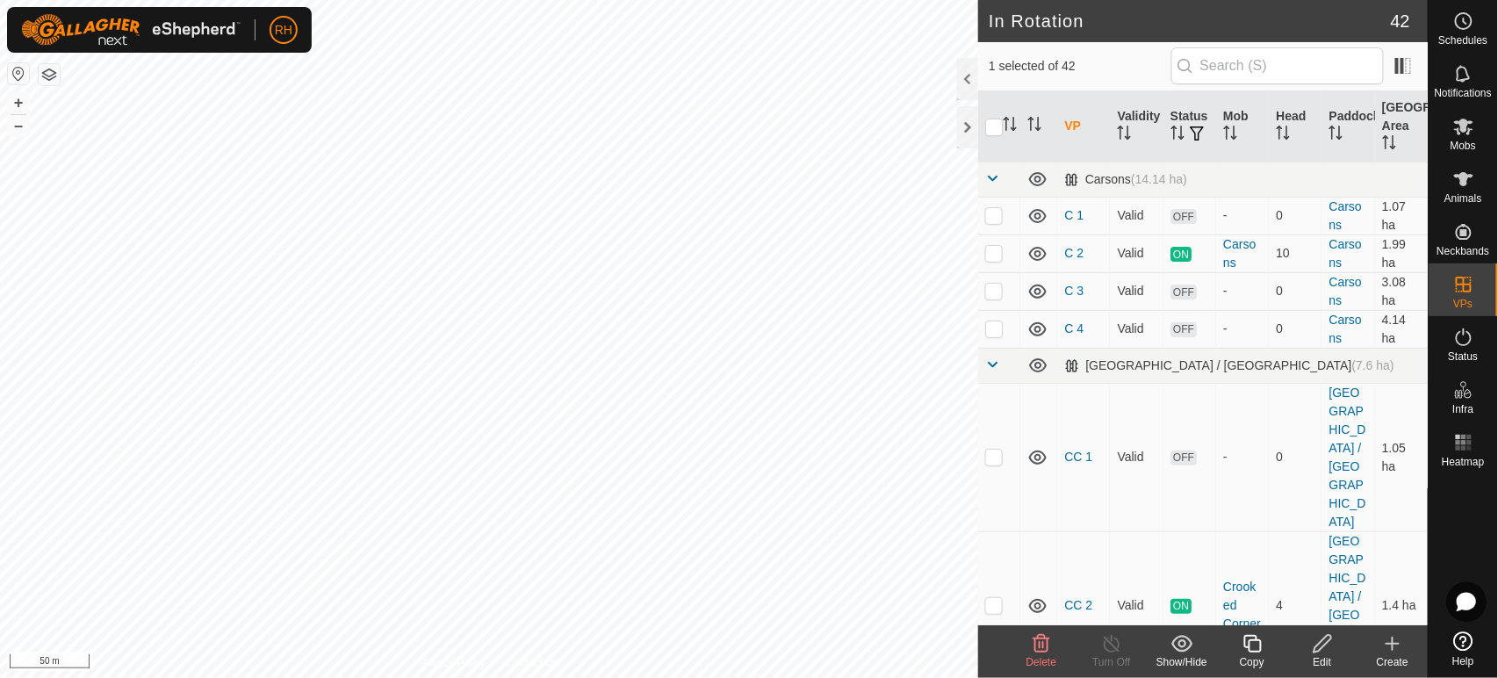
checkbox input "false"
